Goal: Find contact information: Find contact information

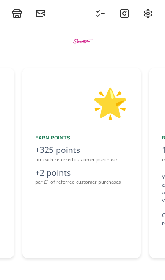
scroll to position [0, 507]
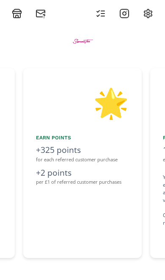
click at [17, 17] on icon at bounding box center [17, 16] width 7 height 4
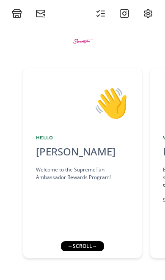
click at [41, 14] on icon at bounding box center [40, 13] width 10 height 10
click at [20, 15] on icon at bounding box center [17, 16] width 7 height 4
click at [41, 12] on icon at bounding box center [40, 13] width 10 height 10
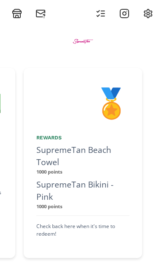
scroll to position [0, 887]
